Goal: Task Accomplishment & Management: Manage account settings

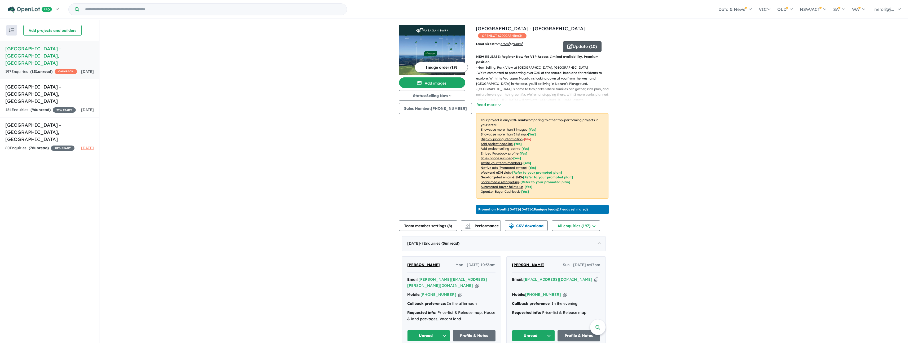
click at [576, 49] on button "Update ( 10 )" at bounding box center [582, 46] width 39 height 11
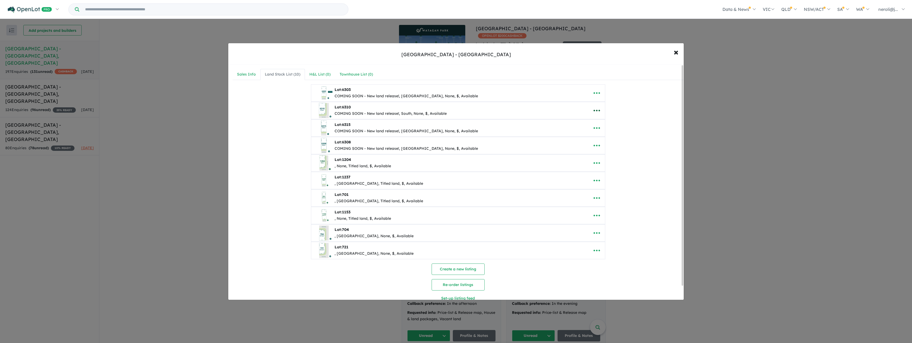
click at [596, 112] on icon "button" at bounding box center [597, 111] width 8 height 8
click at [601, 124] on link "Edit" at bounding box center [608, 124] width 39 height 12
select select "*****"
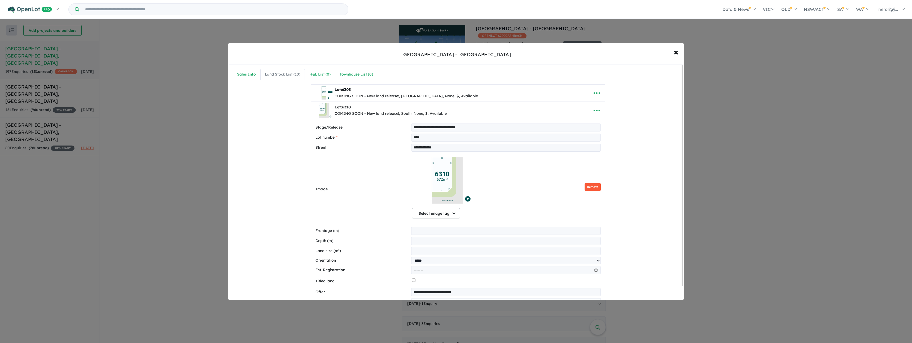
click at [591, 188] on button "Remove" at bounding box center [593, 187] width 16 height 8
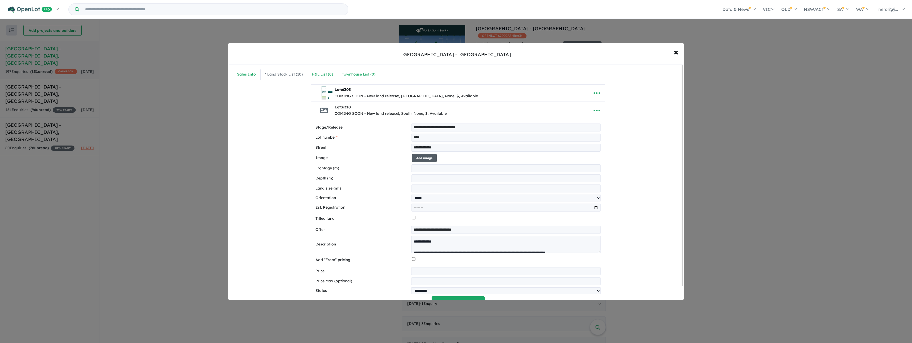
click at [416, 156] on button "Add image" at bounding box center [424, 158] width 25 height 9
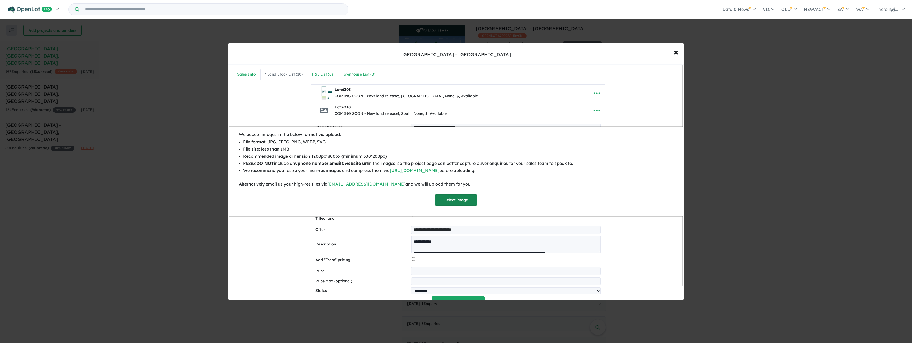
click at [457, 200] on button "Select image" at bounding box center [456, 199] width 42 height 11
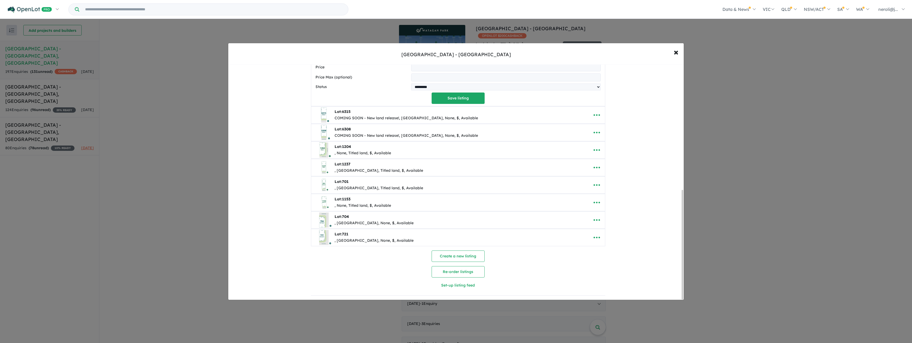
scroll to position [270, 0]
click at [459, 97] on button "Save listing" at bounding box center [458, 98] width 53 height 11
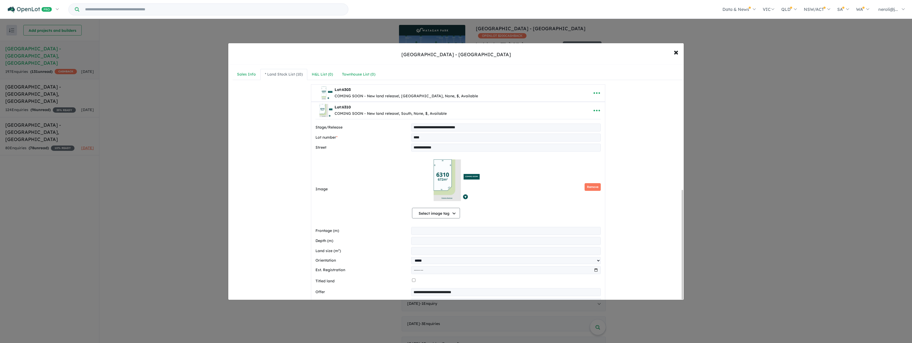
select select "*****"
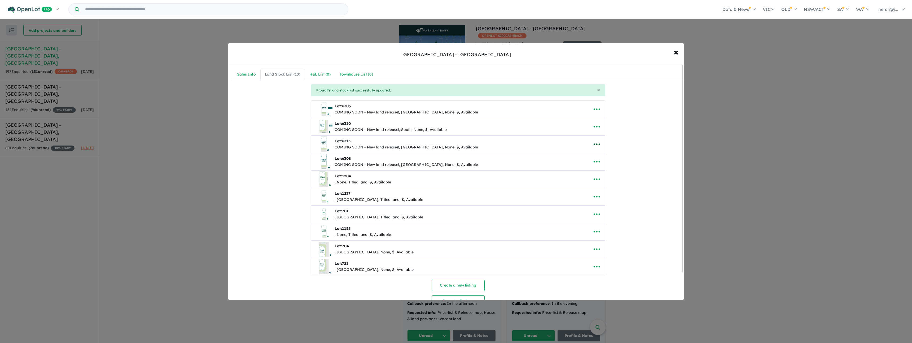
click at [594, 145] on icon "button" at bounding box center [597, 144] width 8 height 8
click at [597, 160] on link "Edit" at bounding box center [608, 157] width 39 height 12
select select "**********"
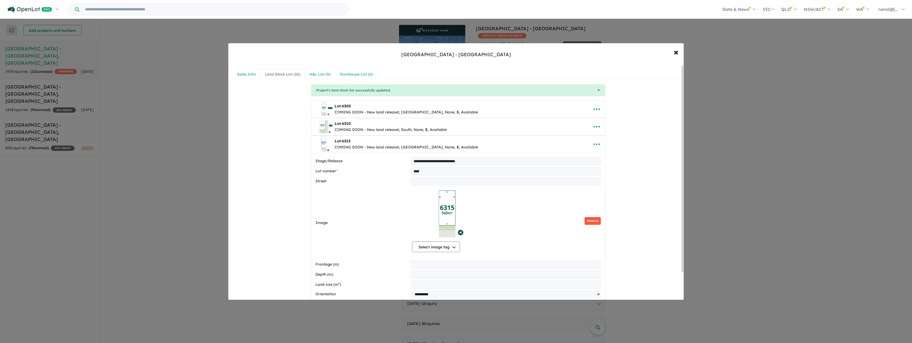
click at [589, 222] on button "Remove" at bounding box center [593, 221] width 16 height 8
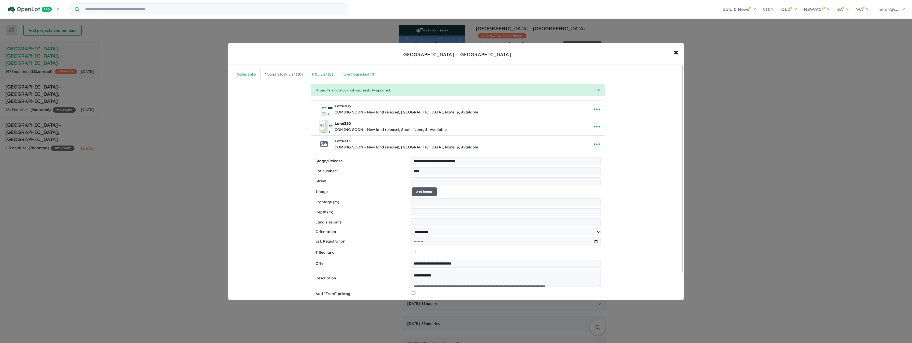
click at [418, 193] on button "Add image" at bounding box center [424, 192] width 25 height 9
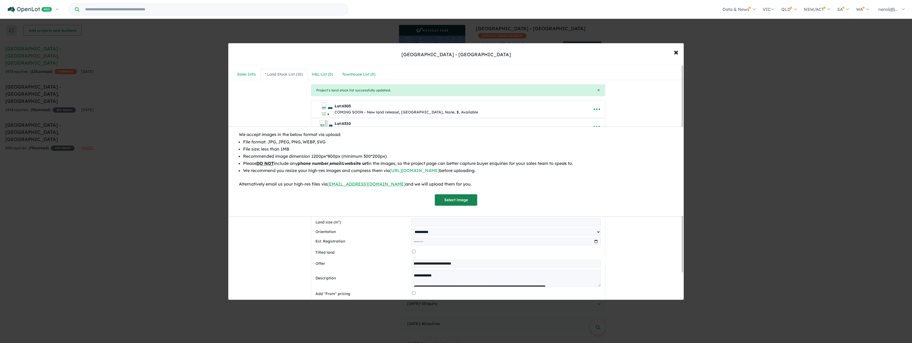
click at [456, 200] on button "Select image" at bounding box center [456, 199] width 42 height 11
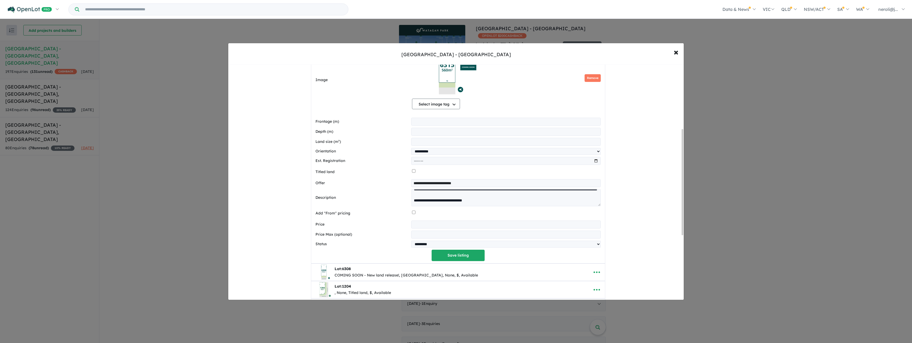
scroll to position [56, 0]
click at [460, 255] on button "Save listing" at bounding box center [458, 255] width 53 height 11
select select "**********"
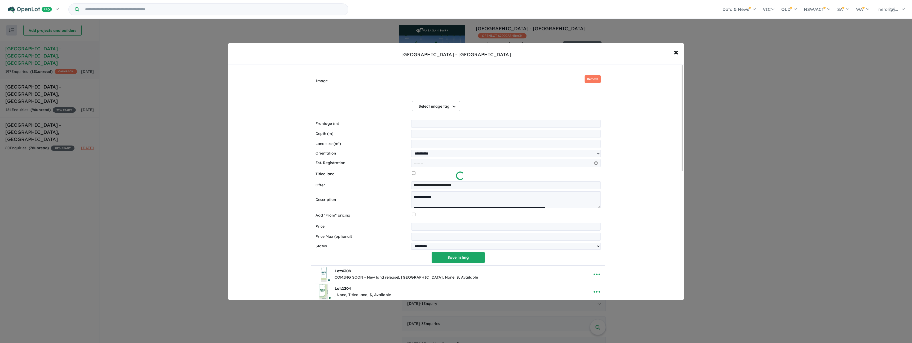
scroll to position [0, 0]
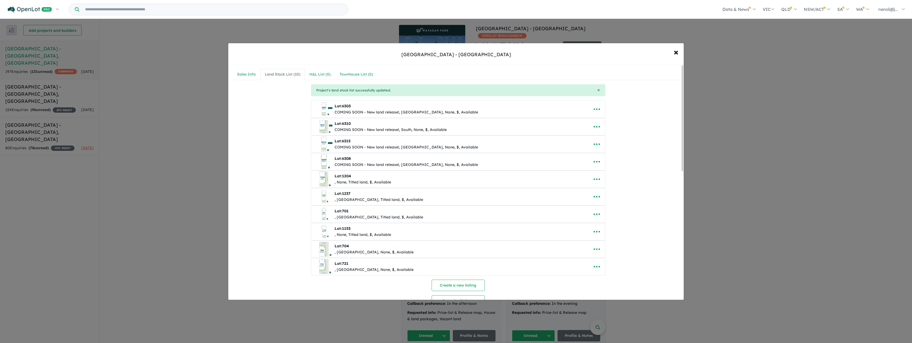
click at [494, 164] on div "Lot: 6308 COMING SOON - New land release!, [GEOGRAPHIC_DATA], None, $, Available" at bounding box center [450, 161] width 269 height 17
click at [593, 164] on icon "button" at bounding box center [597, 162] width 8 height 8
click at [599, 172] on link "Edit" at bounding box center [608, 175] width 39 height 12
select select "**********"
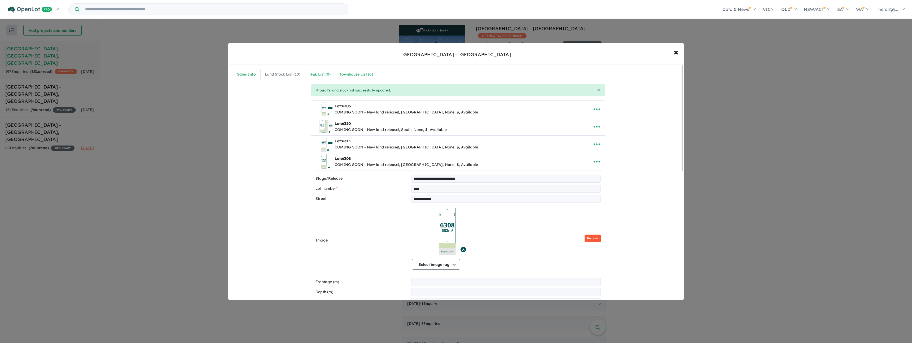
click at [596, 236] on button "Remove" at bounding box center [593, 239] width 16 height 8
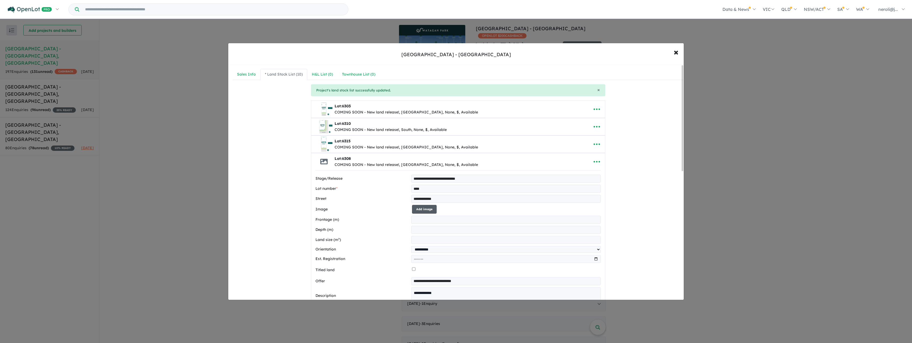
click at [431, 210] on button "Add image" at bounding box center [424, 209] width 25 height 9
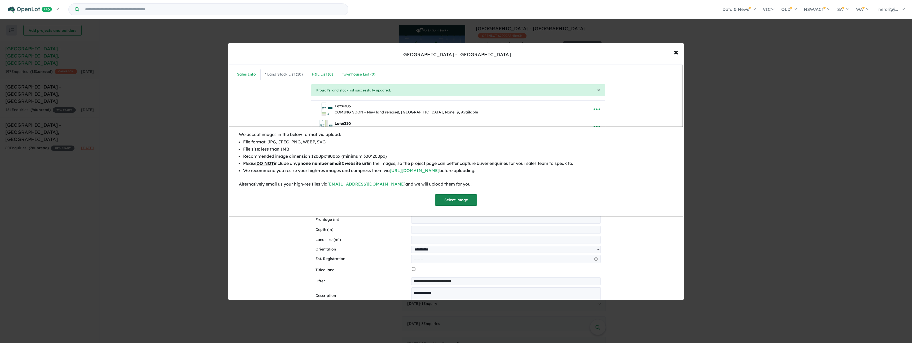
drag, startPoint x: 460, startPoint y: 197, endPoint x: 482, endPoint y: 195, distance: 22.8
click at [460, 197] on button "Select image" at bounding box center [456, 199] width 42 height 11
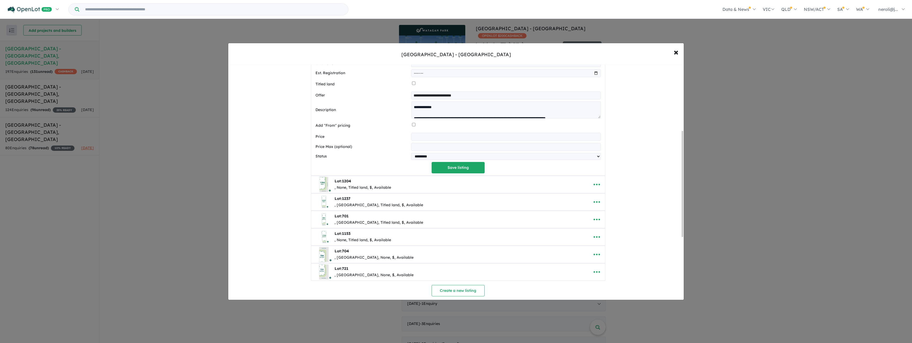
scroll to position [287, 0]
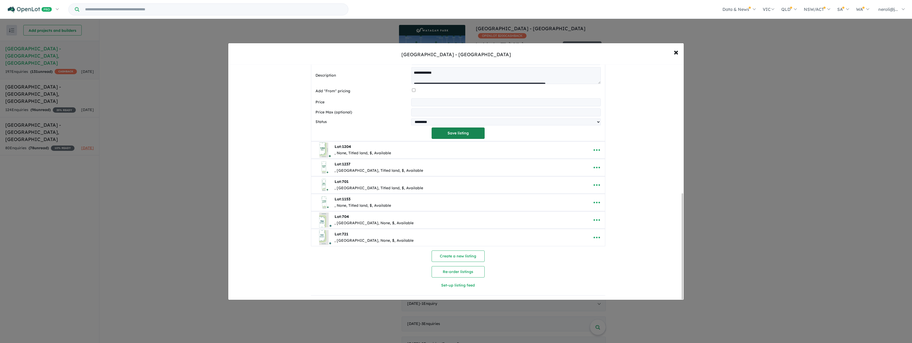
click at [462, 134] on button "Save listing" at bounding box center [458, 133] width 53 height 11
select select "**********"
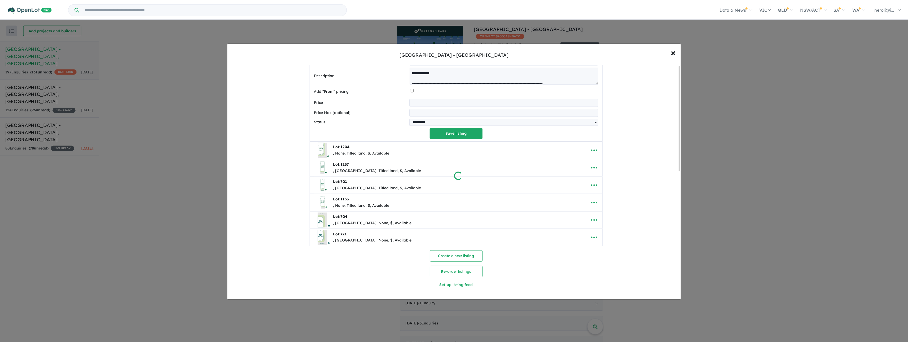
scroll to position [0, 0]
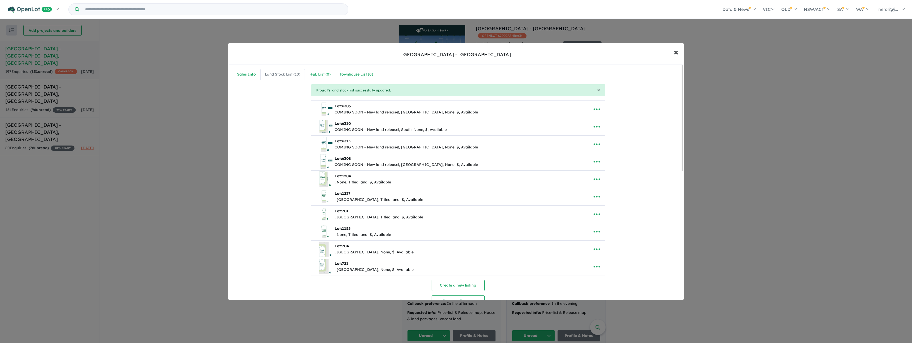
click at [675, 53] on span "×" at bounding box center [676, 51] width 5 height 11
